Goal: Information Seeking & Learning: Understand process/instructions

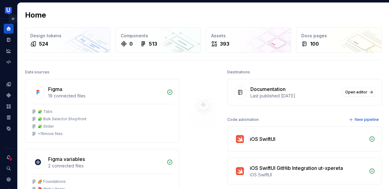
click at [9, 19] on button "Expand sidebar" at bounding box center [13, 19] width 9 height 9
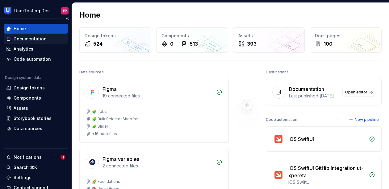
click at [38, 40] on div "Documentation" at bounding box center [30, 39] width 33 height 6
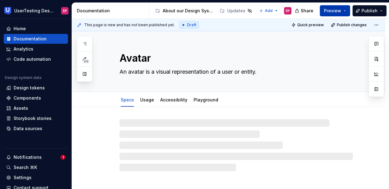
click at [332, 12] on span "Preview" at bounding box center [332, 11] width 17 height 6
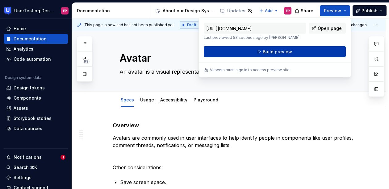
click at [300, 52] on button "Build preview" at bounding box center [275, 51] width 142 height 11
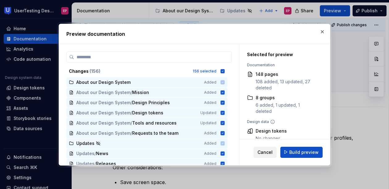
click at [272, 153] on span "Cancel" at bounding box center [265, 152] width 15 height 6
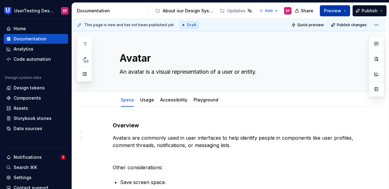
click at [331, 9] on span "Preview" at bounding box center [332, 11] width 17 height 6
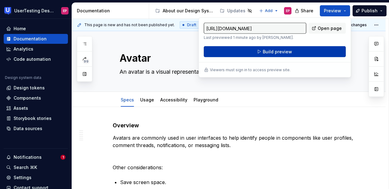
click at [288, 51] on span "Build preview" at bounding box center [277, 52] width 29 height 6
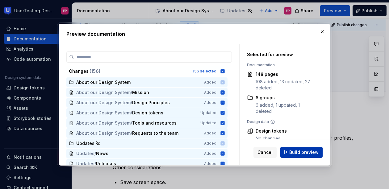
click at [297, 154] on span "Build preview" at bounding box center [304, 152] width 29 height 6
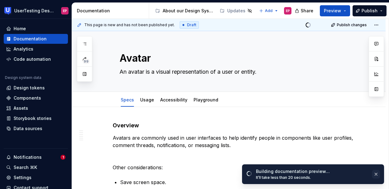
click at [376, 176] on button "button" at bounding box center [376, 174] width 8 height 9
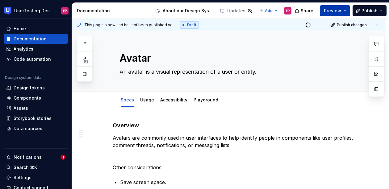
click at [332, 13] on span "Preview" at bounding box center [332, 11] width 17 height 6
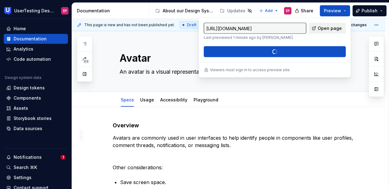
click at [319, 29] on link "Open page" at bounding box center [327, 28] width 37 height 11
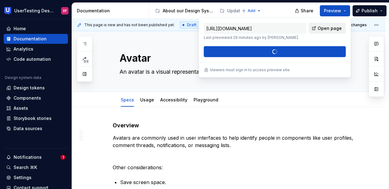
type textarea "*"
